Goal: Navigation & Orientation: Understand site structure

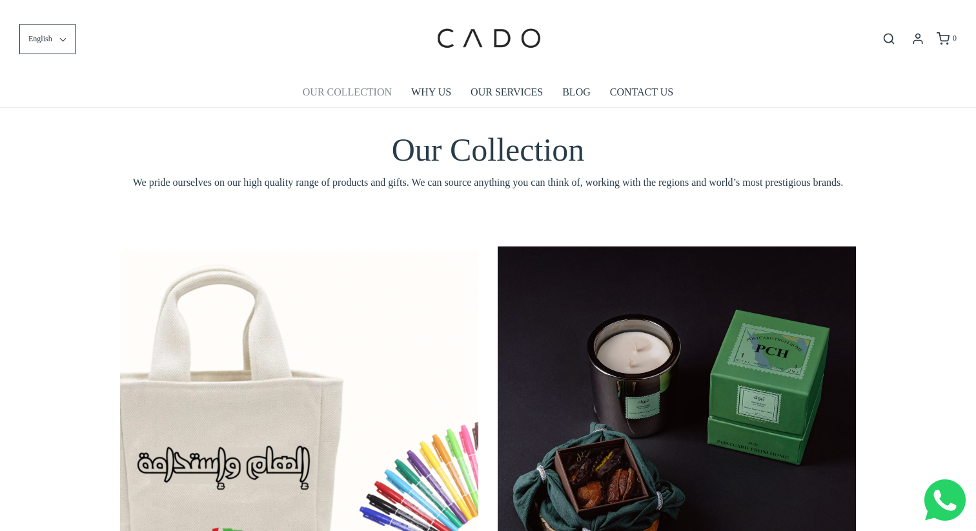
click at [368, 89] on link "OUR COLLECTION" at bounding box center [347, 92] width 89 height 30
click at [428, 96] on link "WHY US" at bounding box center [431, 92] width 40 height 30
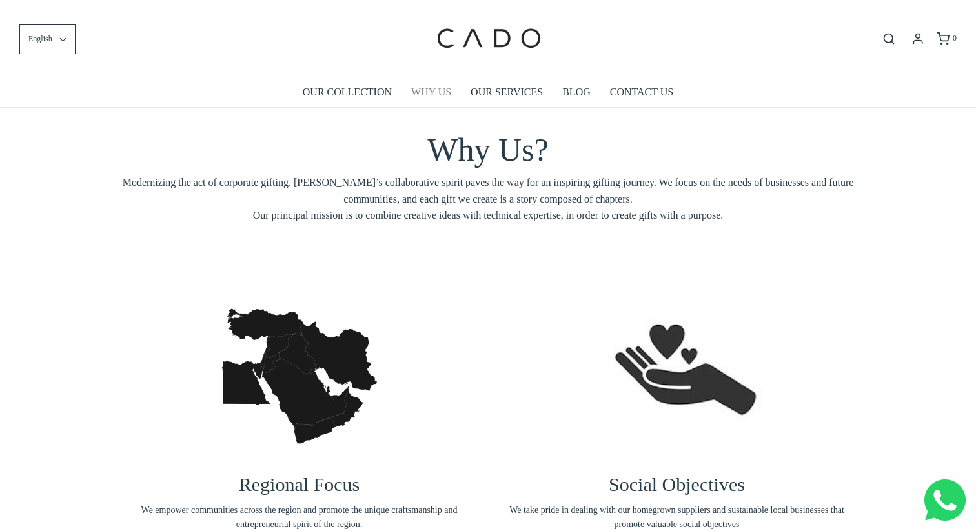
click at [431, 91] on link "WHY US" at bounding box center [431, 92] width 40 height 30
click at [517, 90] on link "OUR SERVICES" at bounding box center [507, 92] width 72 height 30
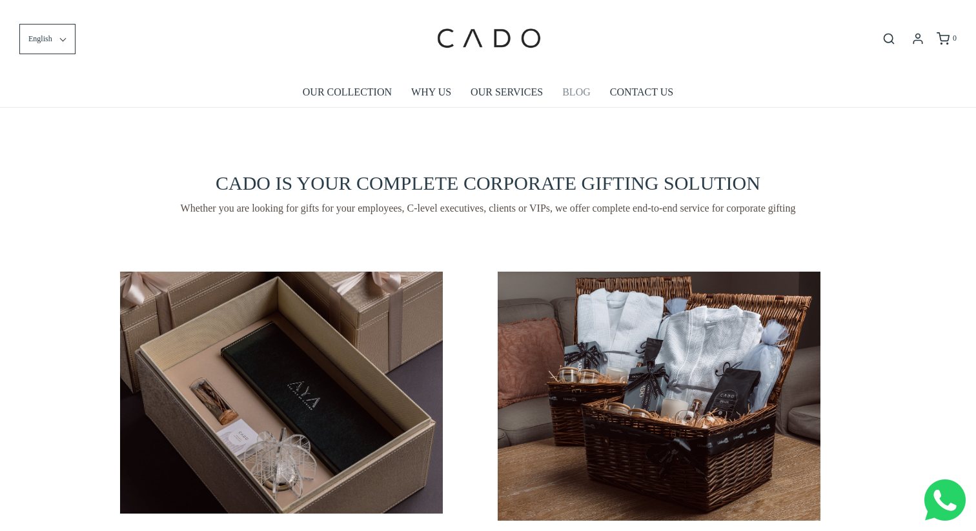
click at [584, 86] on link "BLOG" at bounding box center [576, 92] width 28 height 30
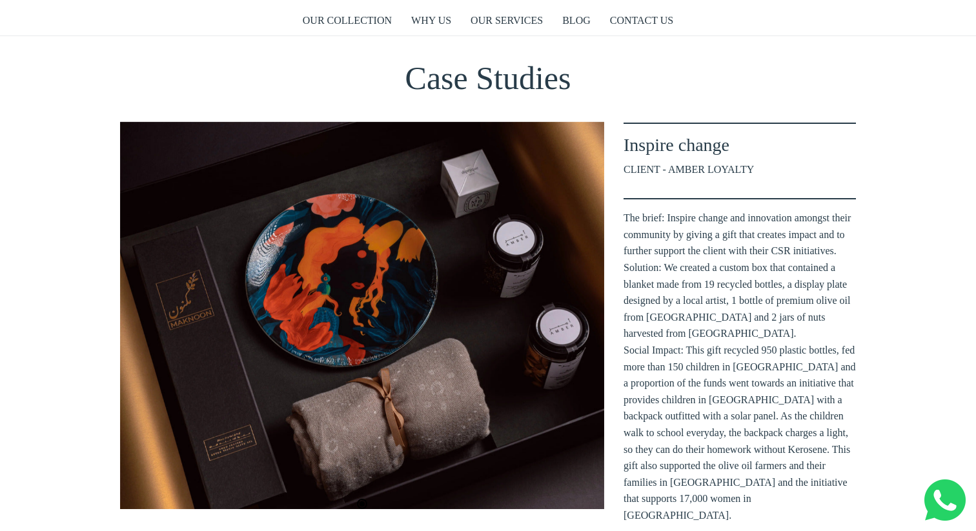
scroll to position [63, 0]
